Goal: Task Accomplishment & Management: Manage account settings

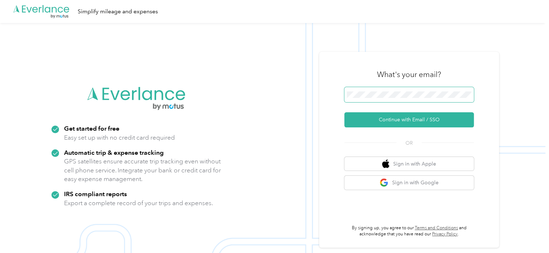
click at [401, 99] on span at bounding box center [409, 94] width 130 height 15
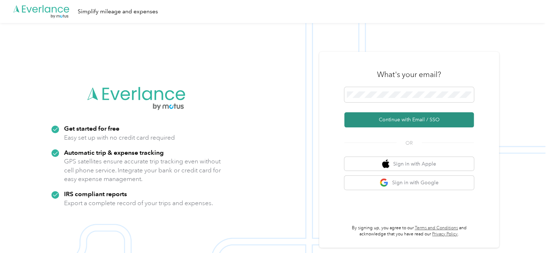
click at [402, 117] on button "Continue with Email / SSO" at bounding box center [409, 119] width 130 height 15
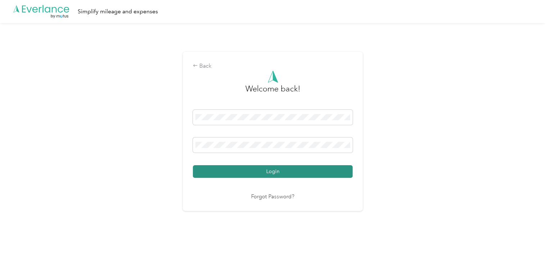
click at [261, 173] on button "Login" at bounding box center [273, 171] width 160 height 13
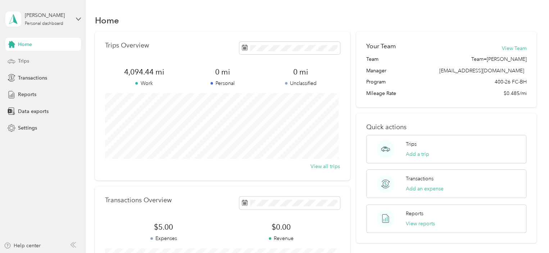
click at [23, 60] on span "Trips" at bounding box center [23, 61] width 11 height 8
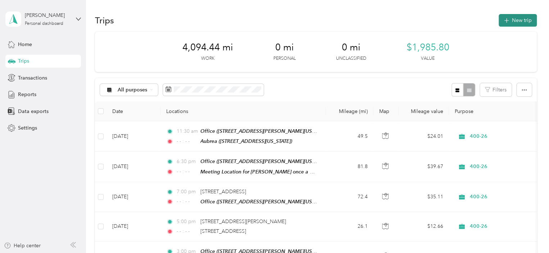
click at [510, 19] on button "New trip" at bounding box center [518, 20] width 38 height 13
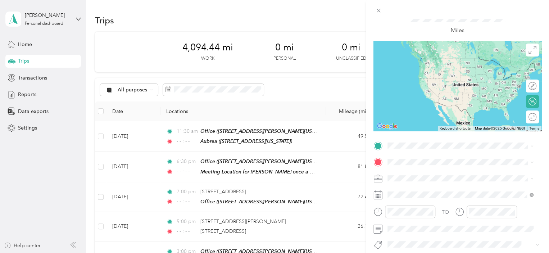
scroll to position [36, 0]
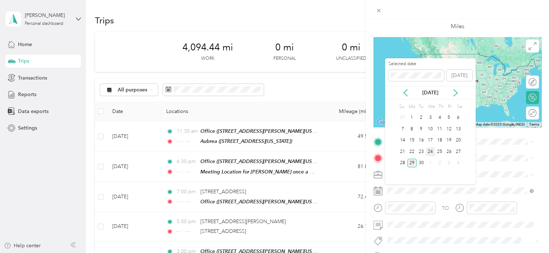
click at [432, 153] on div "24" at bounding box center [430, 151] width 9 height 9
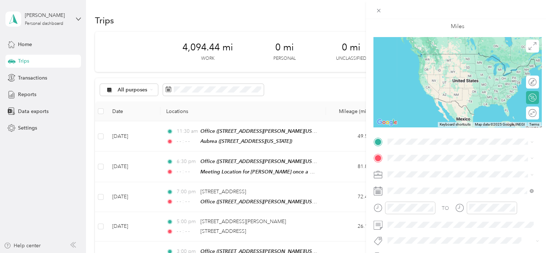
click at [416, 200] on li "400-26" at bounding box center [460, 199] width 151 height 13
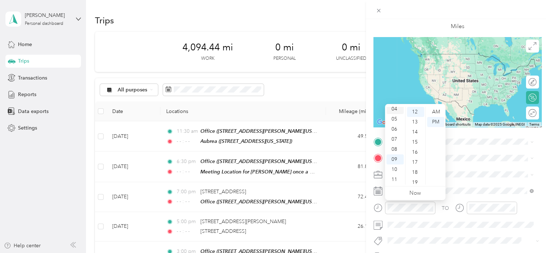
click at [395, 109] on div "04" at bounding box center [394, 109] width 17 height 10
click at [395, 113] on div "04" at bounding box center [394, 112] width 17 height 10
click at [416, 114] on div "30" at bounding box center [415, 113] width 17 height 10
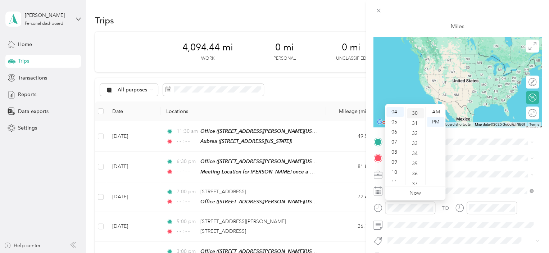
scroll to position [302, 0]
click at [439, 123] on div "PM" at bounding box center [435, 122] width 17 height 10
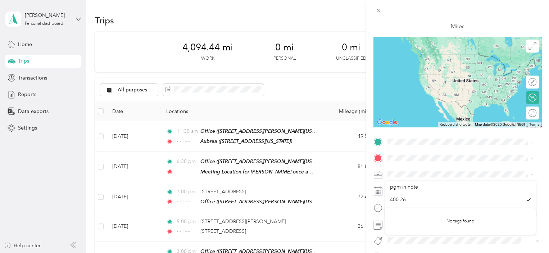
click at [327, 4] on div "New Trip Save This trip cannot be edited because it is either under review, app…" at bounding box center [274, 126] width 549 height 253
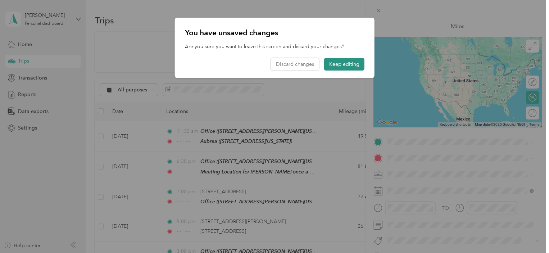
click at [332, 67] on button "Keep editing" at bounding box center [344, 64] width 40 height 13
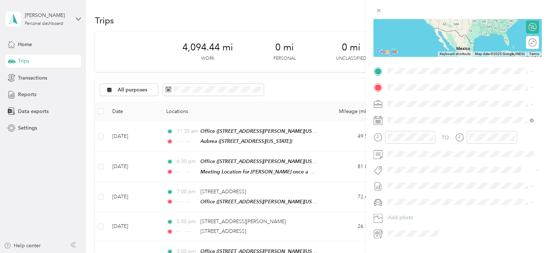
scroll to position [108, 0]
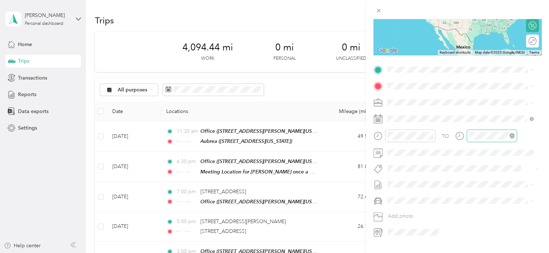
click at [512, 137] on icon "close-circle" at bounding box center [511, 135] width 5 height 5
click at [407, 140] on span "[STREET_ADDRESS][PERSON_NAME][US_STATE]" at bounding box center [457, 143] width 112 height 6
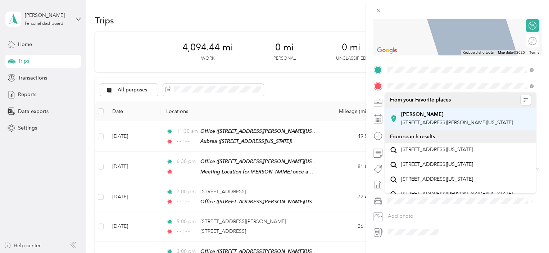
click at [454, 126] on span "[STREET_ADDRESS][PERSON_NAME][US_STATE]" at bounding box center [457, 122] width 112 height 6
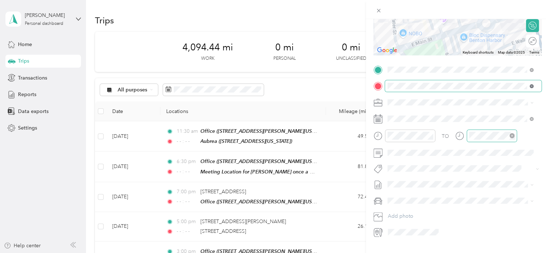
click at [530, 85] on icon at bounding box center [532, 86] width 4 height 4
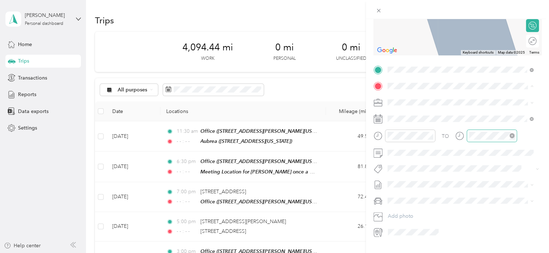
click at [440, 153] on span "[STREET_ADDRESS][PERSON_NAME][US_STATE]" at bounding box center [457, 149] width 112 height 6
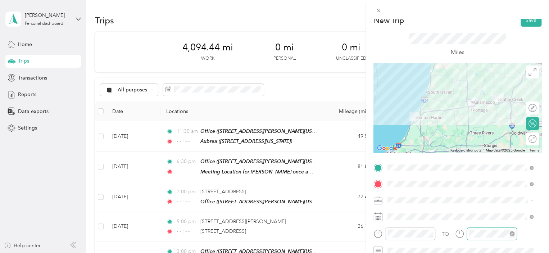
scroll to position [8, 0]
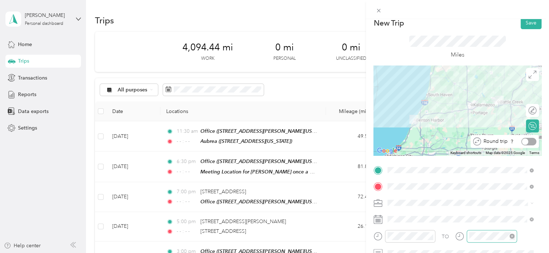
click at [527, 140] on div at bounding box center [528, 142] width 15 height 8
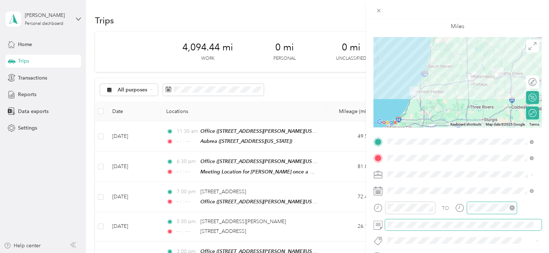
scroll to position [0, 0]
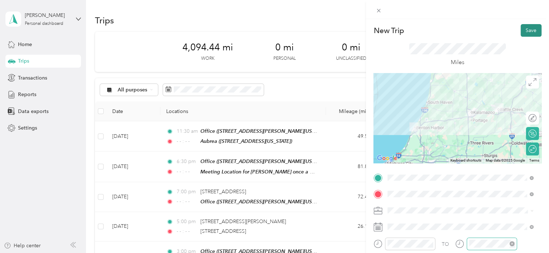
click at [523, 31] on button "Save" at bounding box center [531, 30] width 21 height 13
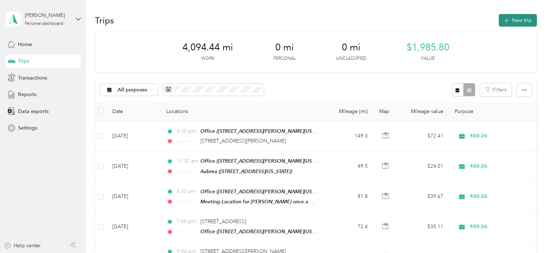
click at [521, 20] on button "New trip" at bounding box center [518, 20] width 38 height 13
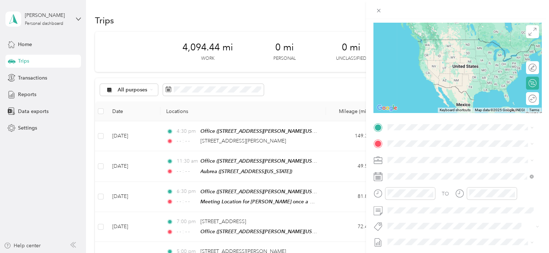
scroll to position [65, 0]
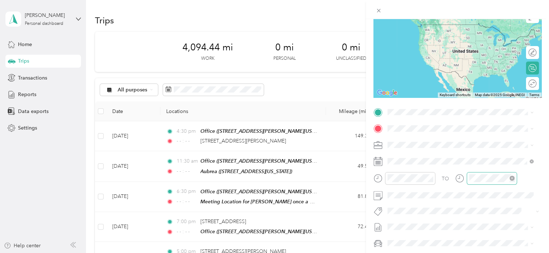
click at [513, 177] on icon "close-circle" at bounding box center [511, 178] width 5 height 5
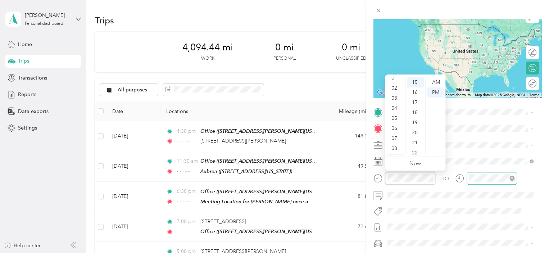
scroll to position [7, 0]
click at [393, 106] on div "03" at bounding box center [394, 105] width 17 height 10
click at [415, 82] on div "00" at bounding box center [415, 82] width 17 height 10
click at [437, 94] on div "PM" at bounding box center [435, 92] width 17 height 10
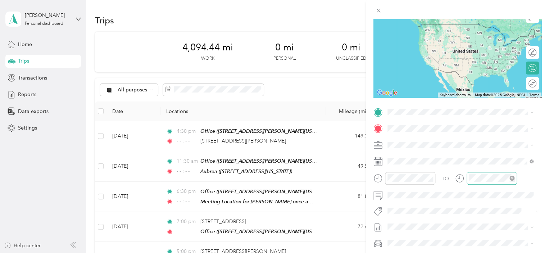
click at [400, 171] on div "400-26" at bounding box center [460, 170] width 141 height 8
click at [410, 177] on div "Office [STREET_ADDRESS][PERSON_NAME][US_STATE]" at bounding box center [457, 181] width 112 height 15
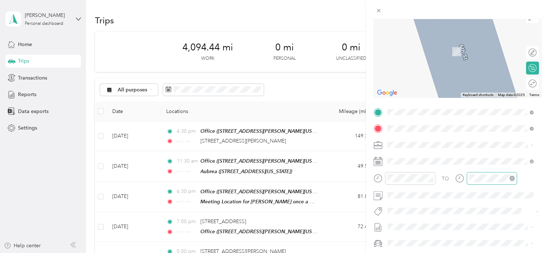
click at [435, 157] on span "[STREET_ADDRESS][US_STATE]" at bounding box center [437, 154] width 72 height 6
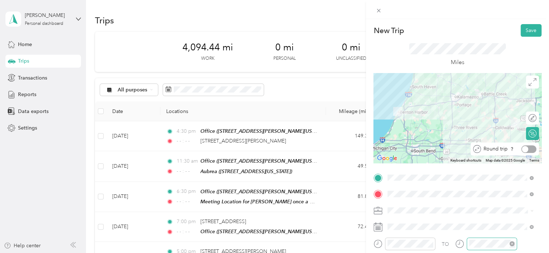
click at [527, 148] on div at bounding box center [528, 149] width 15 height 8
click at [527, 32] on button "Save" at bounding box center [531, 30] width 21 height 13
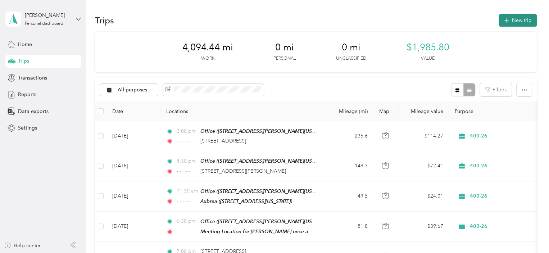
click at [516, 21] on button "New trip" at bounding box center [518, 20] width 38 height 13
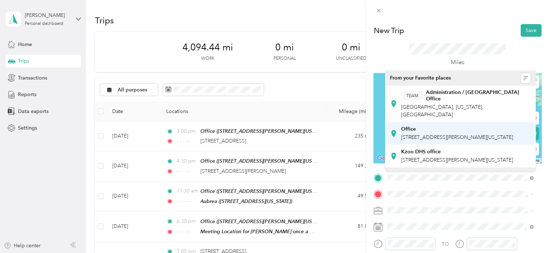
click at [435, 134] on span "[STREET_ADDRESS][PERSON_NAME][US_STATE]" at bounding box center [457, 137] width 112 height 6
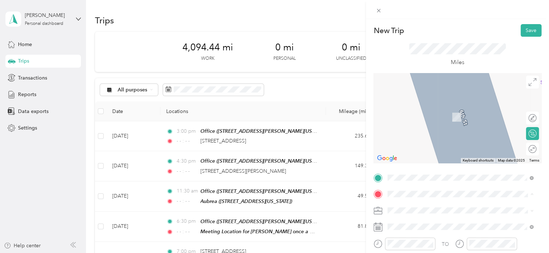
click at [337, 25] on div "New Trip Save This trip cannot be edited because it is either under review, app…" at bounding box center [274, 126] width 549 height 253
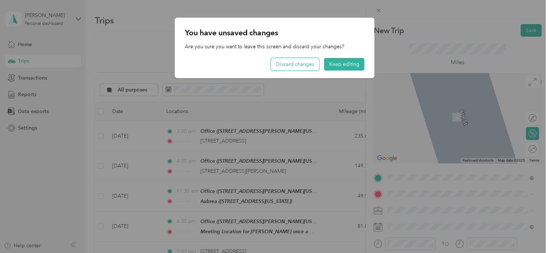
click at [307, 65] on button "Discard changes" at bounding box center [295, 64] width 48 height 13
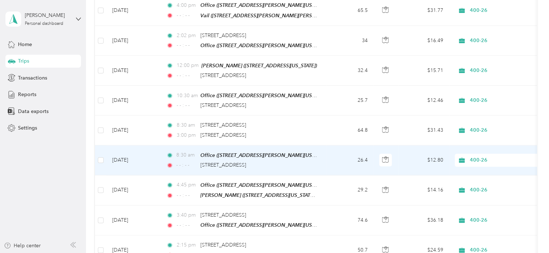
scroll to position [432, 0]
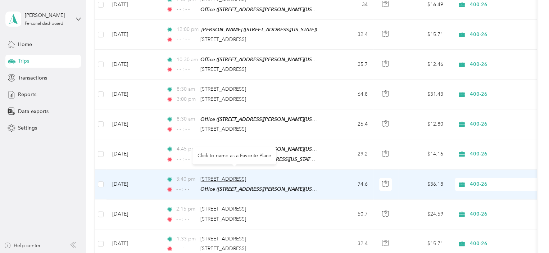
click at [212, 176] on span "[STREET_ADDRESS]" at bounding box center [223, 179] width 46 height 6
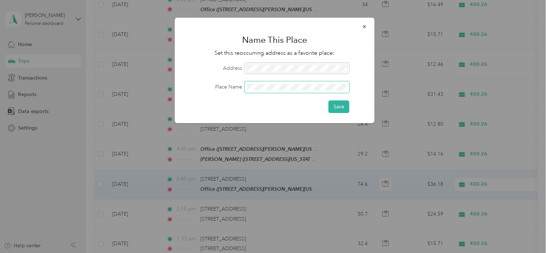
click at [329, 100] on button "Save" at bounding box center [339, 106] width 21 height 13
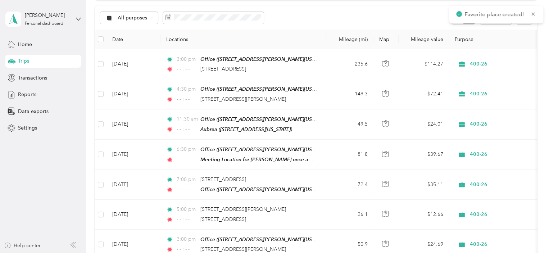
scroll to position [0, 0]
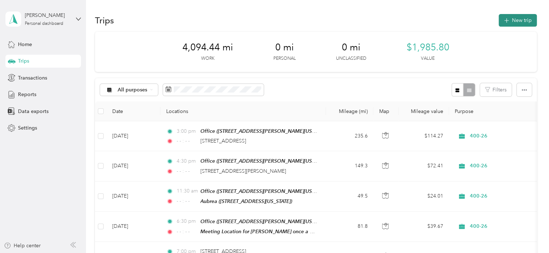
click at [511, 22] on button "New trip" at bounding box center [518, 20] width 38 height 13
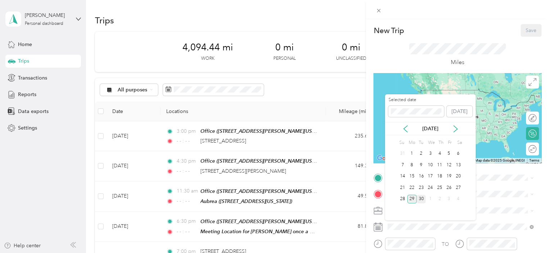
click at [419, 198] on div "30" at bounding box center [421, 199] width 9 height 9
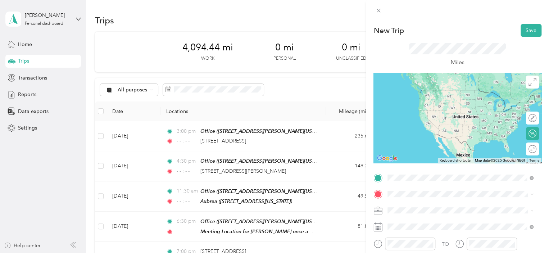
click at [429, 134] on span "[STREET_ADDRESS][PERSON_NAME][US_STATE]" at bounding box center [457, 137] width 112 height 6
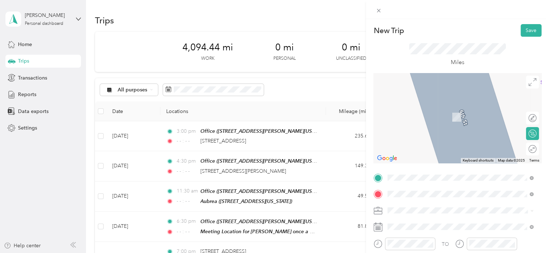
click at [435, 143] on span "[STREET_ADDRESS][US_STATE]" at bounding box center [437, 140] width 72 height 6
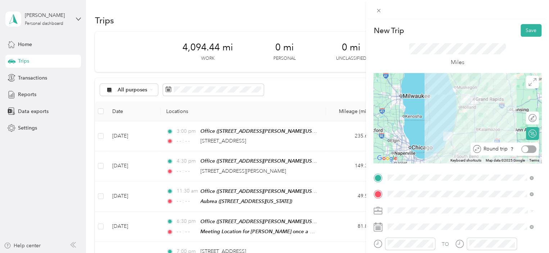
click at [525, 149] on div at bounding box center [528, 149] width 15 height 8
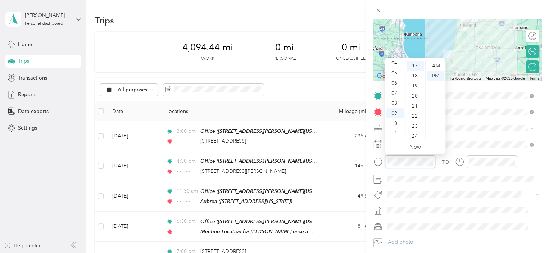
scroll to position [171, 0]
click at [394, 74] on div "05" at bounding box center [394, 73] width 17 height 10
click at [416, 64] on div "00" at bounding box center [415, 65] width 17 height 10
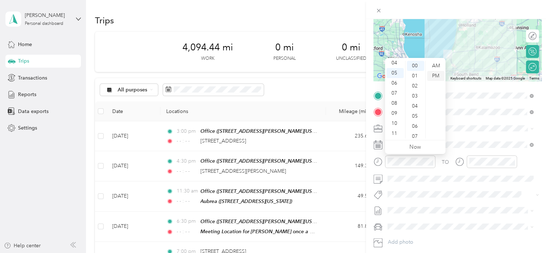
click at [435, 75] on div "PM" at bounding box center [435, 76] width 17 height 10
click at [512, 161] on icon "close-circle" at bounding box center [511, 161] width 5 height 5
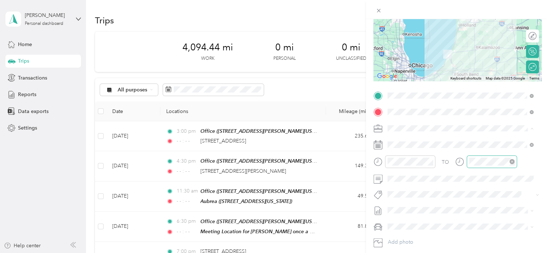
click at [410, 155] on div "400-26" at bounding box center [460, 154] width 141 height 8
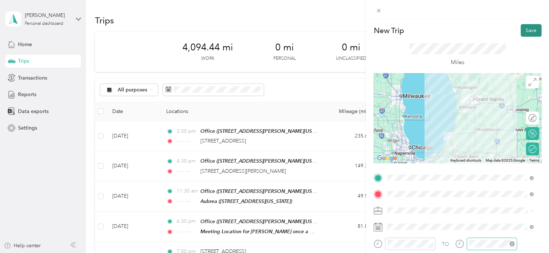
click at [522, 30] on button "Save" at bounding box center [531, 30] width 21 height 13
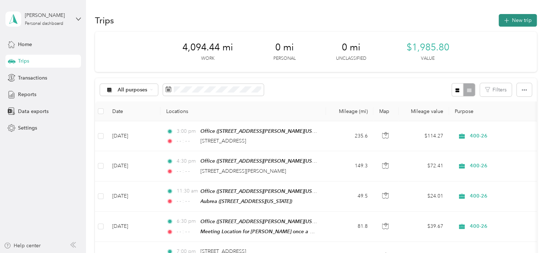
click at [512, 22] on button "New trip" at bounding box center [518, 20] width 38 height 13
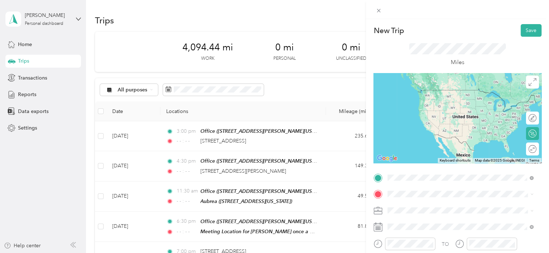
click at [426, 127] on div "Office" at bounding box center [457, 129] width 112 height 6
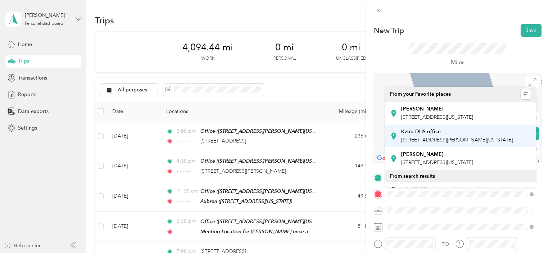
click at [420, 143] on span "[STREET_ADDRESS][PERSON_NAME][US_STATE]" at bounding box center [457, 140] width 112 height 6
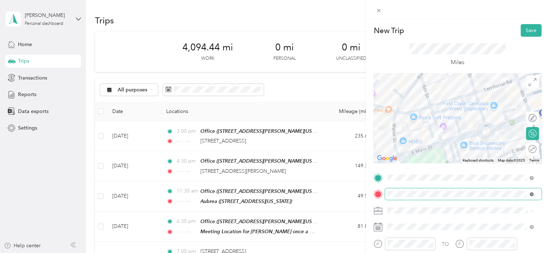
click at [531, 195] on icon at bounding box center [532, 194] width 4 height 4
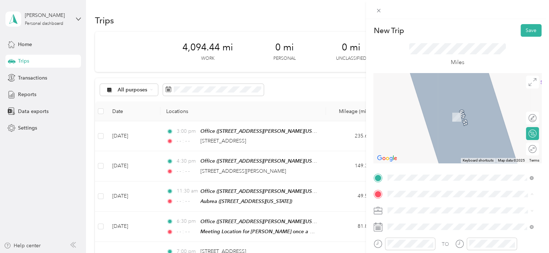
click at [410, 148] on span "[STREET_ADDRESS][PERSON_NAME][US_STATE]" at bounding box center [457, 144] width 112 height 6
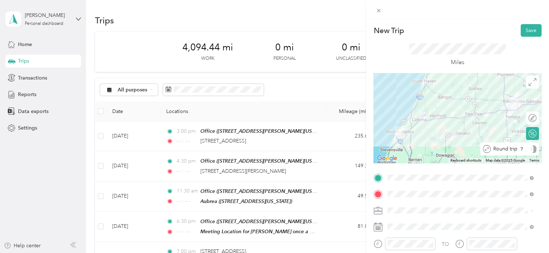
click at [531, 152] on div at bounding box center [533, 149] width 5 height 8
click at [411, 186] on div "400-26" at bounding box center [460, 183] width 141 height 8
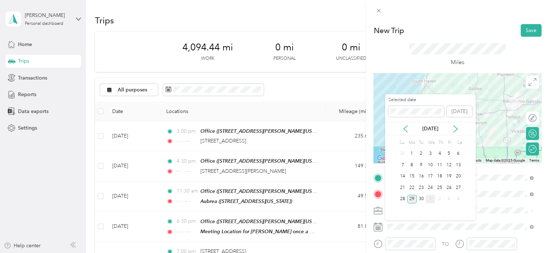
click at [429, 199] on div "1" at bounding box center [430, 199] width 9 height 9
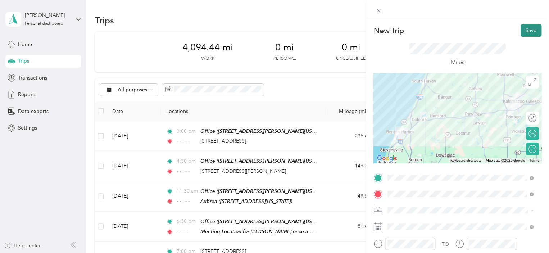
click at [525, 32] on button "Save" at bounding box center [531, 30] width 21 height 13
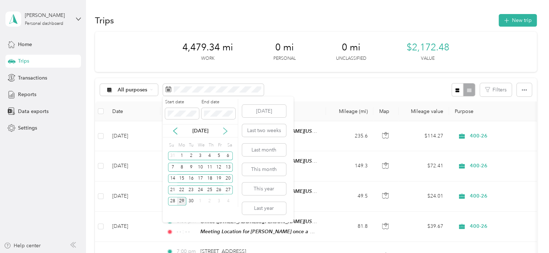
click at [225, 131] on icon at bounding box center [225, 130] width 7 height 7
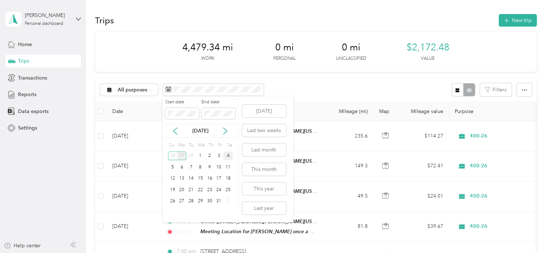
click at [227, 155] on div "4" at bounding box center [227, 155] width 9 height 9
click at [175, 130] on icon at bounding box center [175, 131] width 4 height 6
click at [182, 201] on div "29" at bounding box center [181, 201] width 9 height 9
click at [181, 189] on div "22" at bounding box center [181, 189] width 9 height 9
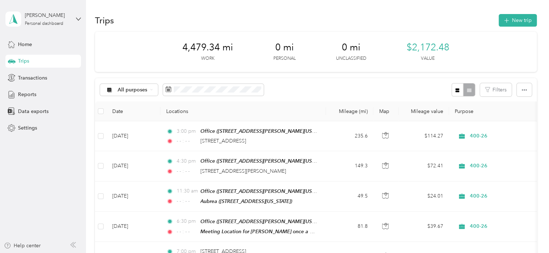
click at [332, 92] on div "All purposes Filters" at bounding box center [316, 89] width 442 height 23
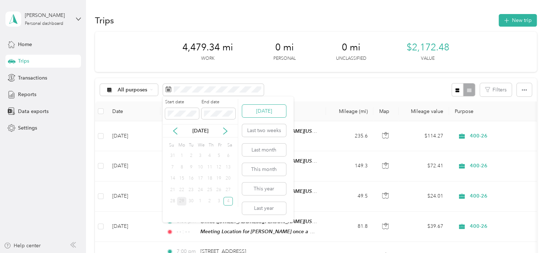
click at [276, 110] on button "[DATE]" at bounding box center [264, 111] width 44 height 13
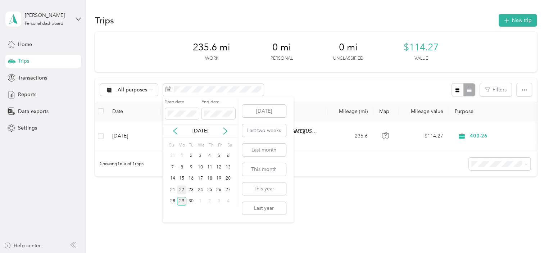
click at [184, 189] on div "22" at bounding box center [181, 189] width 9 height 9
click at [222, 200] on div "3" at bounding box center [218, 201] width 9 height 9
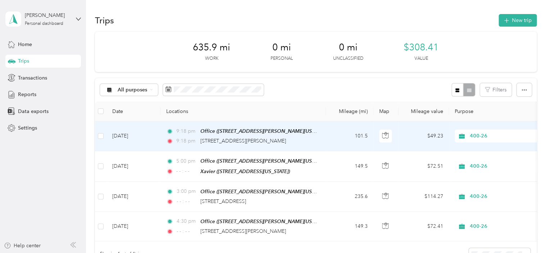
click at [162, 138] on td "9:18 pm Office (185 East Main Street, Benton Harbor, Benton Harbor, Michigan) 9…" at bounding box center [243, 136] width 166 height 30
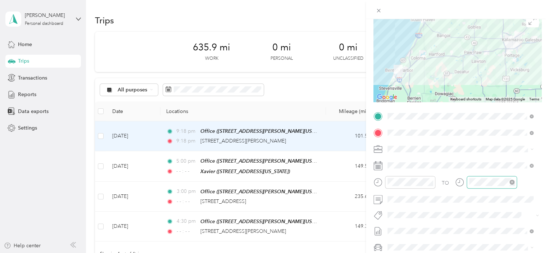
scroll to position [72, 0]
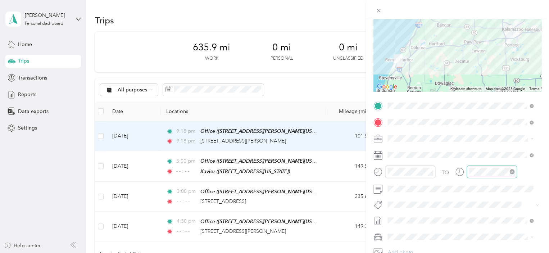
click at [511, 172] on icon "close-circle" at bounding box center [511, 171] width 5 height 5
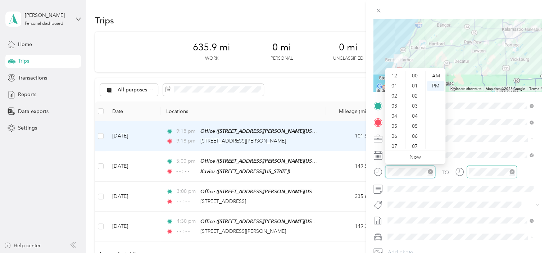
scroll to position [43, 0]
click at [381, 170] on div at bounding box center [404, 172] width 62 height 13
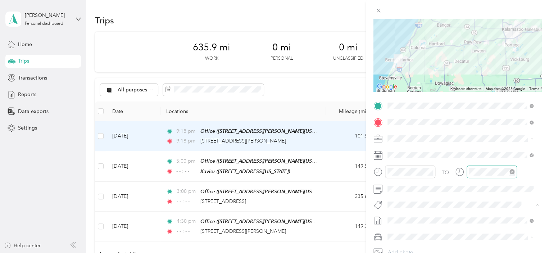
scroll to position [0, 0]
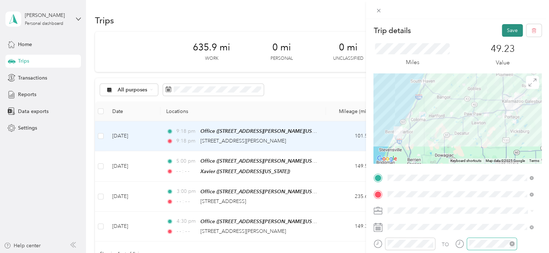
click at [506, 28] on button "Save" at bounding box center [512, 30] width 21 height 13
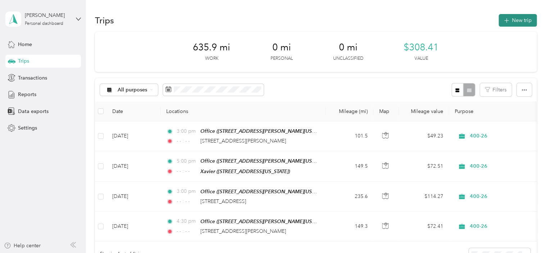
click at [513, 21] on button "New trip" at bounding box center [518, 20] width 38 height 13
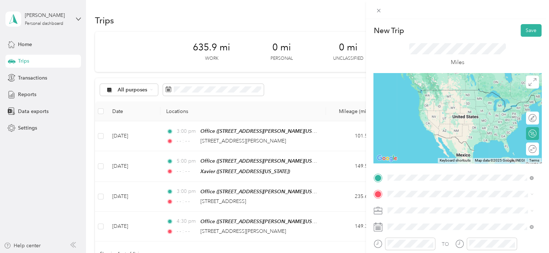
click at [425, 134] on span "[STREET_ADDRESS][PERSON_NAME][US_STATE]" at bounding box center [457, 137] width 112 height 6
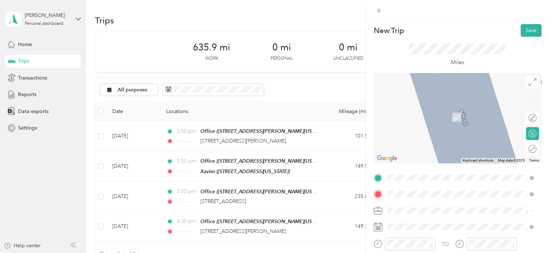
click at [416, 110] on span "478 East 16th Street Holland, Michigan 49423, United States" at bounding box center [437, 106] width 72 height 6
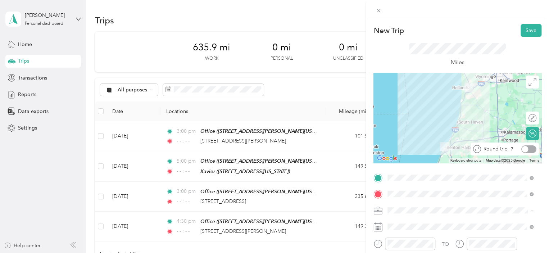
click at [528, 148] on div at bounding box center [528, 149] width 15 height 8
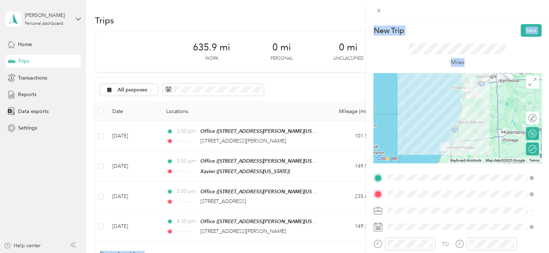
drag, startPoint x: 543, startPoint y: 154, endPoint x: 549, endPoint y: 214, distance: 60.4
click at [545, 214] on html "Jennifer Green Personal dashboard Home Trips Transactions Reports Data exports …" at bounding box center [272, 126] width 545 height 253
click at [511, 54] on div "Miles" at bounding box center [457, 55] width 168 height 36
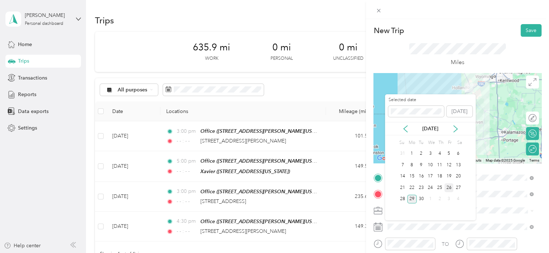
click at [450, 187] on div "26" at bounding box center [448, 187] width 9 height 9
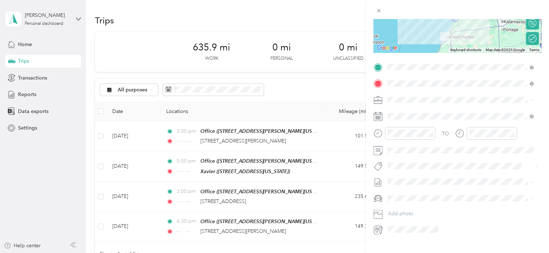
scroll to position [109, 0]
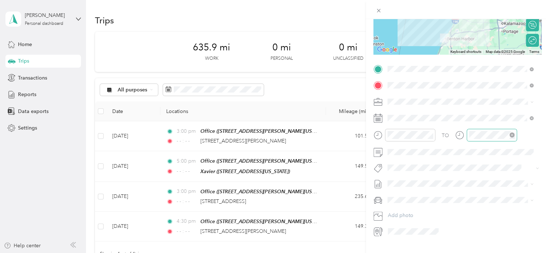
click at [511, 134] on icon "close-circle" at bounding box center [511, 134] width 5 height 5
click at [393, 209] on div "10" at bounding box center [394, 208] width 17 height 10
click at [416, 150] on div "00" at bounding box center [415, 150] width 17 height 10
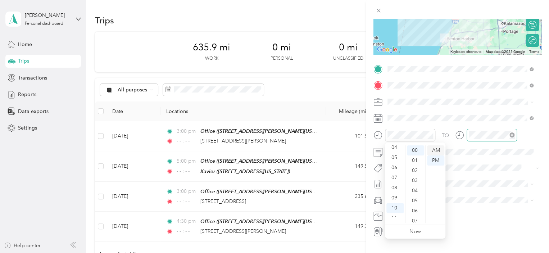
click at [436, 149] on div "AM" at bounding box center [435, 150] width 17 height 10
click at [541, 139] on form "New Trip Save This trip cannot be edited because it is either under review, app…" at bounding box center [457, 76] width 183 height 322
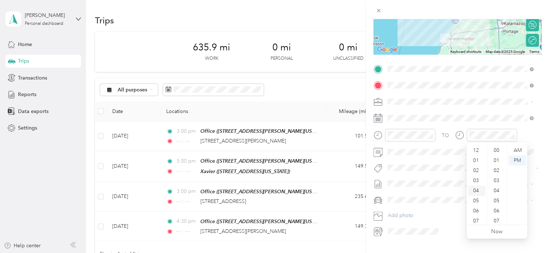
click at [476, 191] on div "04" at bounding box center [476, 191] width 17 height 10
click at [499, 149] on div "00" at bounding box center [497, 150] width 17 height 10
click at [516, 160] on div "PM" at bounding box center [517, 160] width 17 height 10
click at [476, 190] on div "04" at bounding box center [476, 191] width 17 height 10
click at [494, 148] on div "00" at bounding box center [497, 150] width 17 height 10
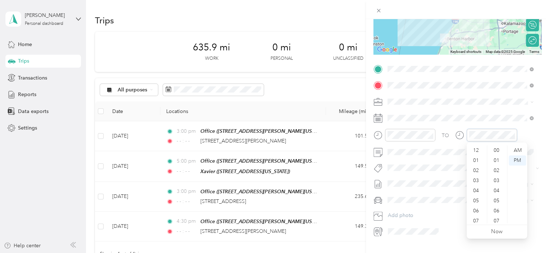
click at [514, 135] on icon "close-circle" at bounding box center [511, 134] width 5 height 5
click at [512, 136] on icon "close-circle" at bounding box center [511, 134] width 5 height 5
click at [475, 148] on div "04" at bounding box center [476, 147] width 17 height 10
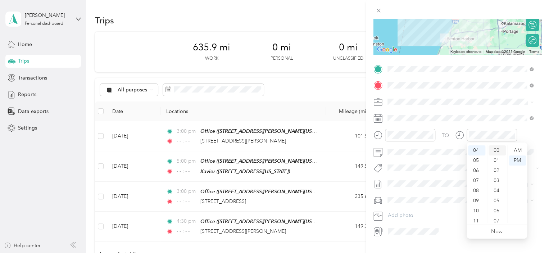
click at [499, 150] on div "00" at bounding box center [497, 150] width 17 height 10
click at [516, 159] on div "PM" at bounding box center [517, 160] width 17 height 10
click at [520, 163] on div "PM" at bounding box center [517, 160] width 17 height 10
click at [495, 114] on span at bounding box center [463, 118] width 157 height 12
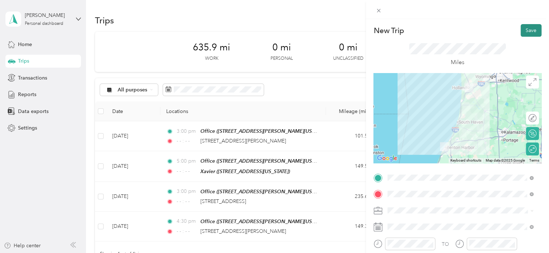
click at [526, 30] on button "Save" at bounding box center [531, 30] width 21 height 13
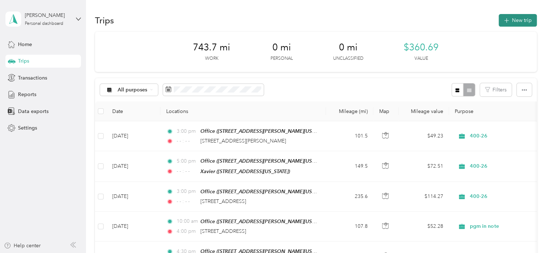
click at [513, 18] on button "New trip" at bounding box center [518, 20] width 38 height 13
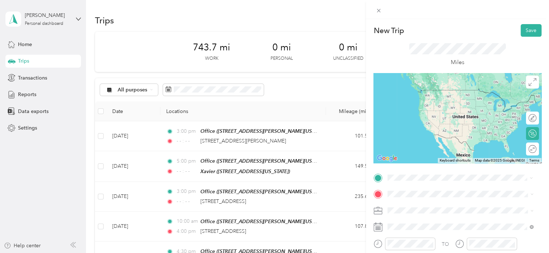
click at [423, 129] on div "Office [STREET_ADDRESS][PERSON_NAME][US_STATE]" at bounding box center [457, 133] width 112 height 15
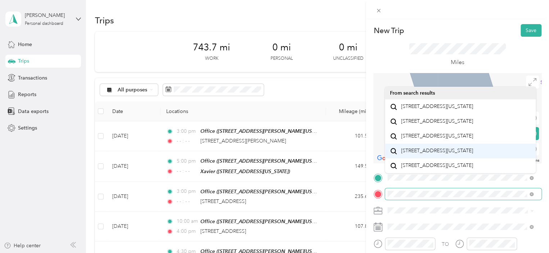
scroll to position [12, 0]
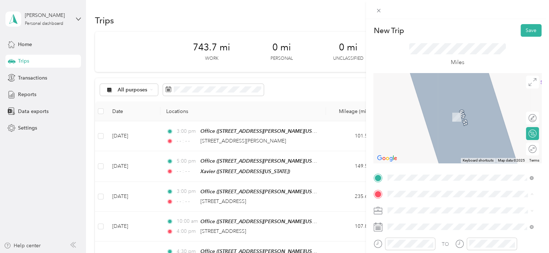
click at [436, 105] on span "212 East Paw Paw Street Paw Paw, Michigan 49079, United States" at bounding box center [437, 106] width 72 height 6
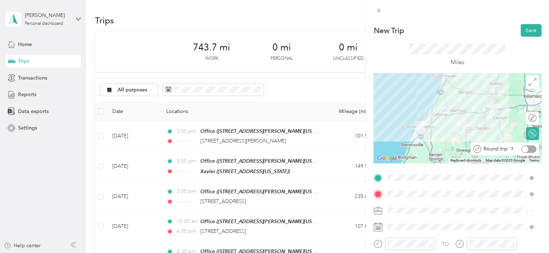
click at [527, 151] on div at bounding box center [528, 149] width 15 height 8
click at [412, 188] on ol "pgm in note 400-26 Personal" at bounding box center [460, 184] width 151 height 38
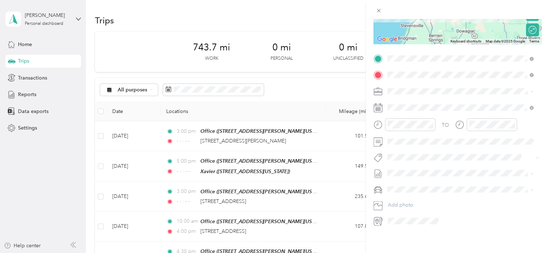
scroll to position [124, 0]
click at [513, 122] on icon "close-circle" at bounding box center [511, 124] width 5 height 5
click at [440, 213] on div "2" at bounding box center [439, 213] width 9 height 9
click at [385, 121] on div at bounding box center [410, 124] width 50 height 13
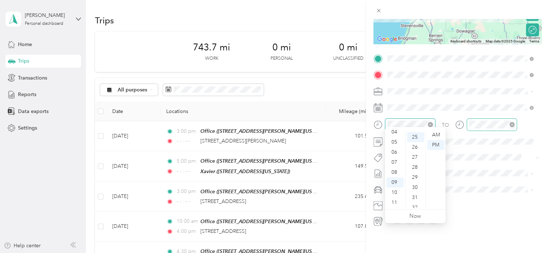
scroll to position [252, 0]
click at [435, 145] on div "PM" at bounding box center [435, 145] width 17 height 10
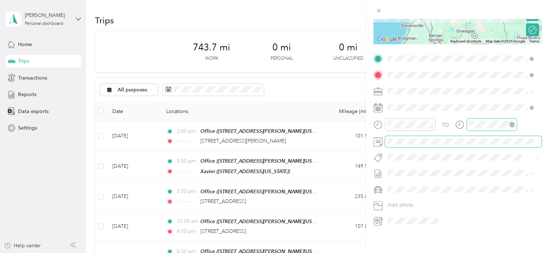
scroll to position [0, 0]
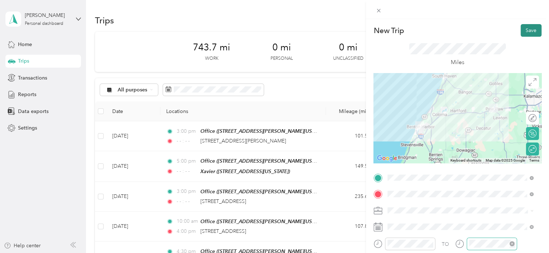
click at [525, 31] on button "Save" at bounding box center [531, 30] width 21 height 13
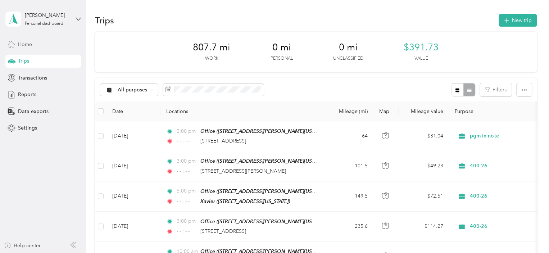
click at [29, 45] on span "Home" at bounding box center [25, 45] width 14 height 8
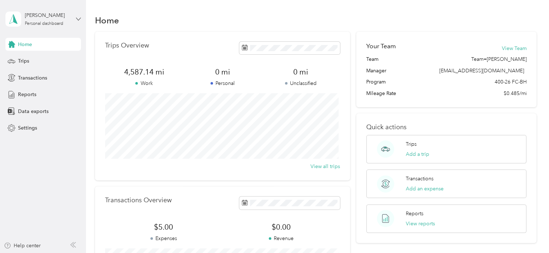
click at [76, 19] on icon at bounding box center [78, 19] width 5 height 5
click at [59, 164] on aside "Jennifer Green Personal dashboard Home Trips Transactions Reports Data exports …" at bounding box center [43, 126] width 86 height 253
